Goal: Navigation & Orientation: Go to known website

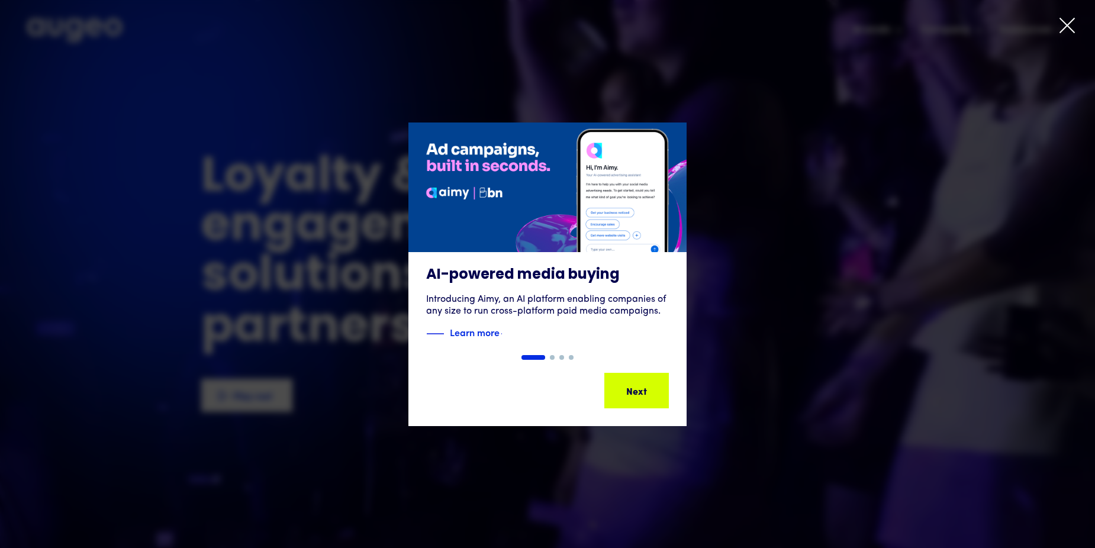
click at [817, 128] on div "1 of 4" at bounding box center [547, 274] width 1095 height 304
